Goal: Information Seeking & Learning: Learn about a topic

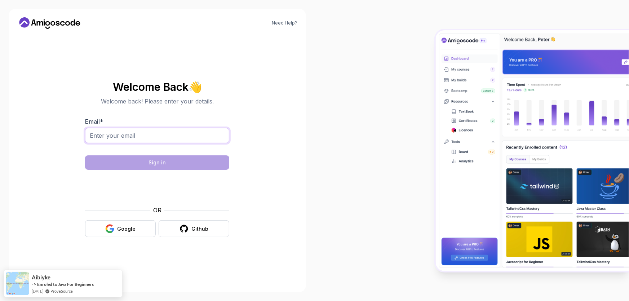
click at [181, 136] on input "Email *" at bounding box center [157, 135] width 144 height 15
type input "mjuretus@gmail.com"
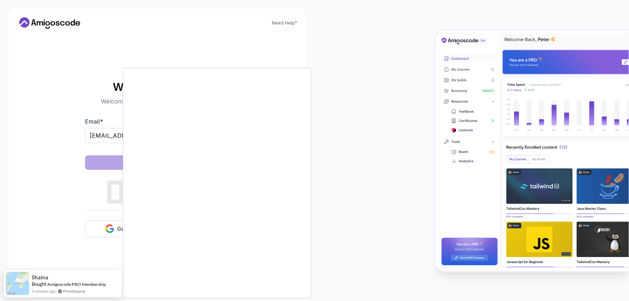
click at [419, 87] on body "Need Help? Welcome Back 👋 Welcome back! Please enter your details. Email * mjur…" at bounding box center [314, 150] width 629 height 301
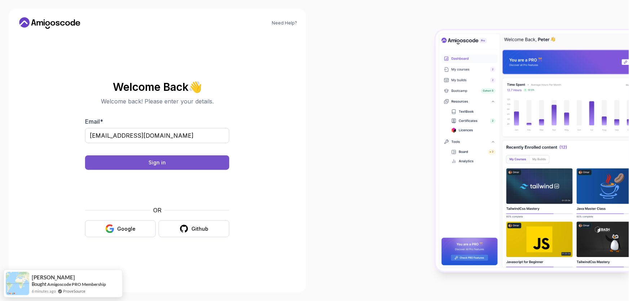
click at [197, 160] on button "Sign in" at bounding box center [157, 162] width 144 height 14
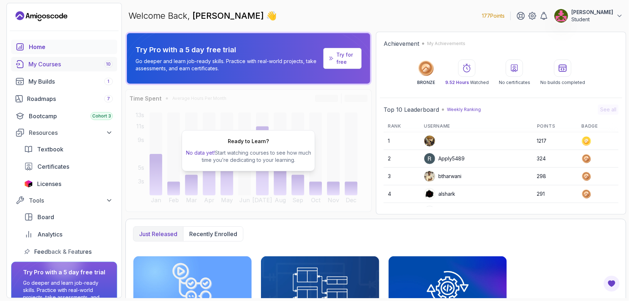
click at [40, 65] on div "My Courses 10" at bounding box center [70, 64] width 84 height 9
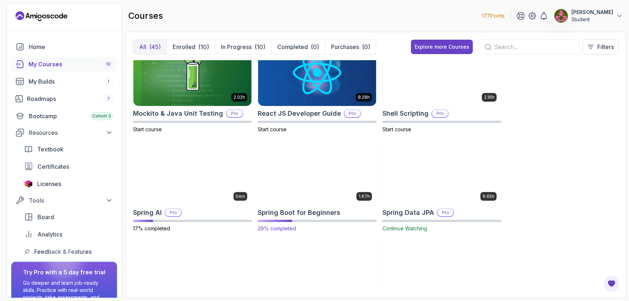
scroll to position [1179, 0]
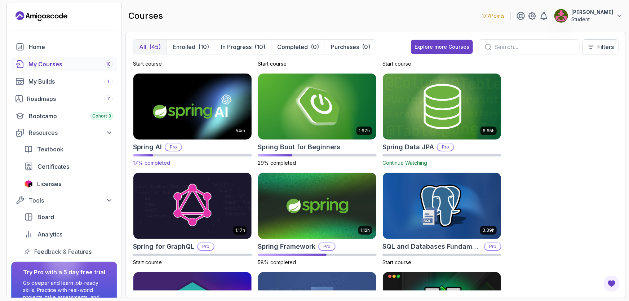
click at [200, 115] on img at bounding box center [192, 107] width 124 height 70
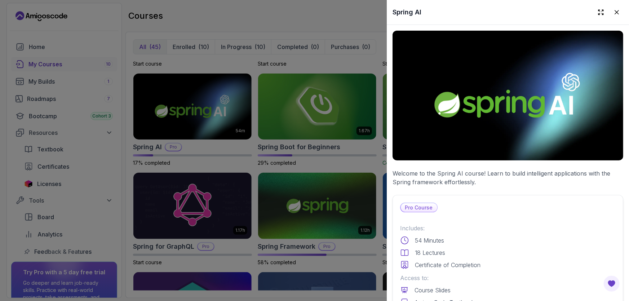
click at [269, 151] on div at bounding box center [314, 150] width 629 height 301
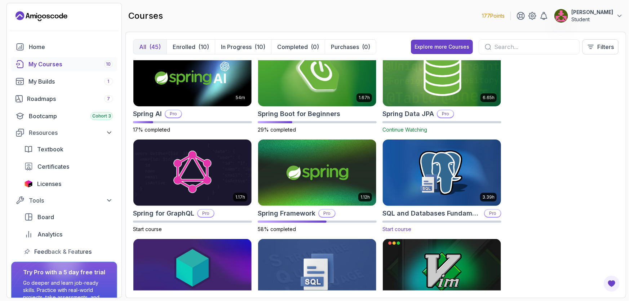
scroll to position [1197, 0]
